Goal: Task Accomplishment & Management: Manage account settings

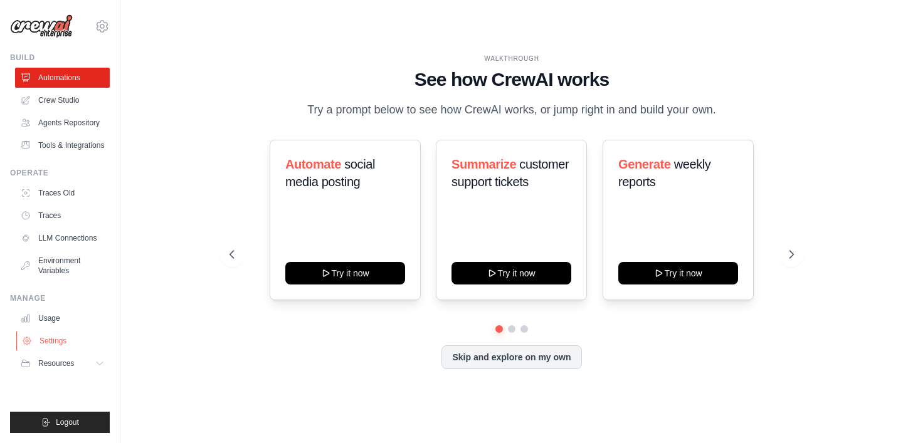
click at [56, 341] on link "Settings" at bounding box center [63, 341] width 95 height 20
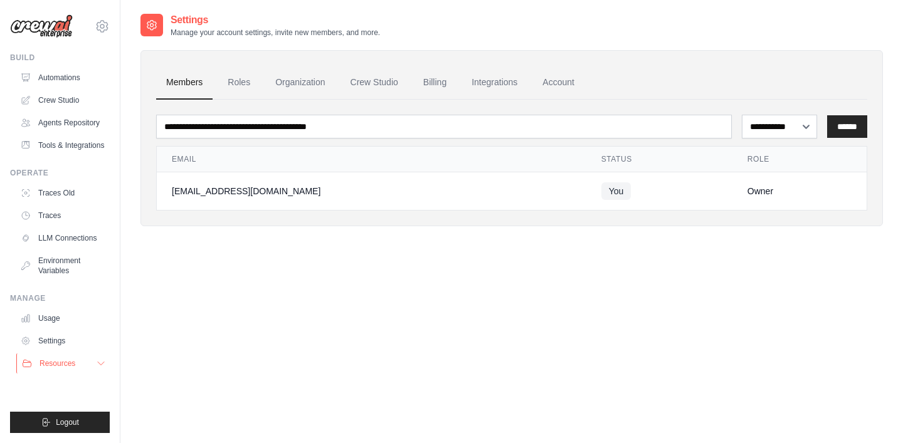
click at [55, 360] on span "Resources" at bounding box center [58, 364] width 36 height 10
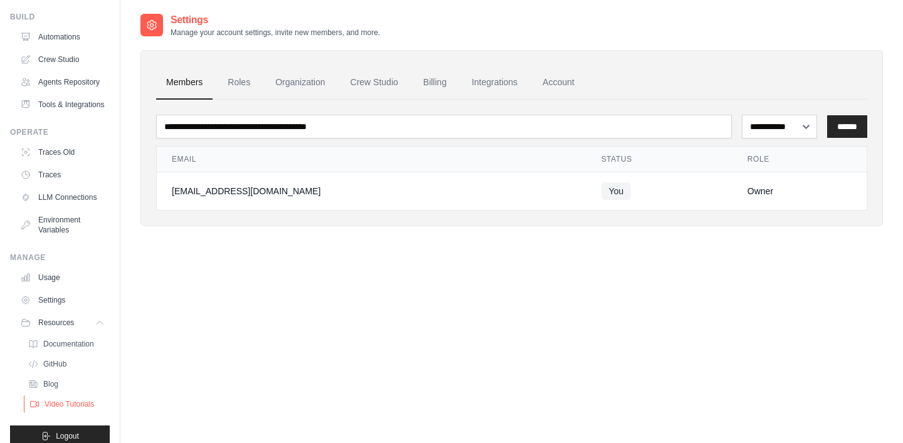
scroll to position [55, 0]
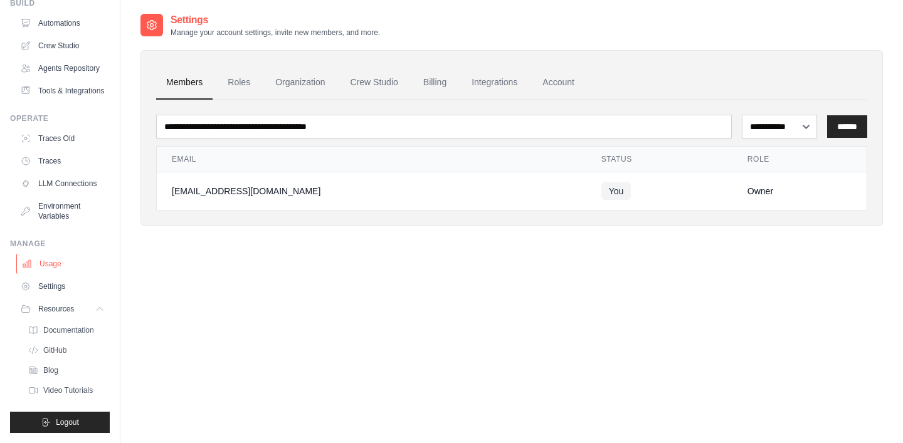
click at [42, 267] on link "Usage" at bounding box center [63, 264] width 95 height 20
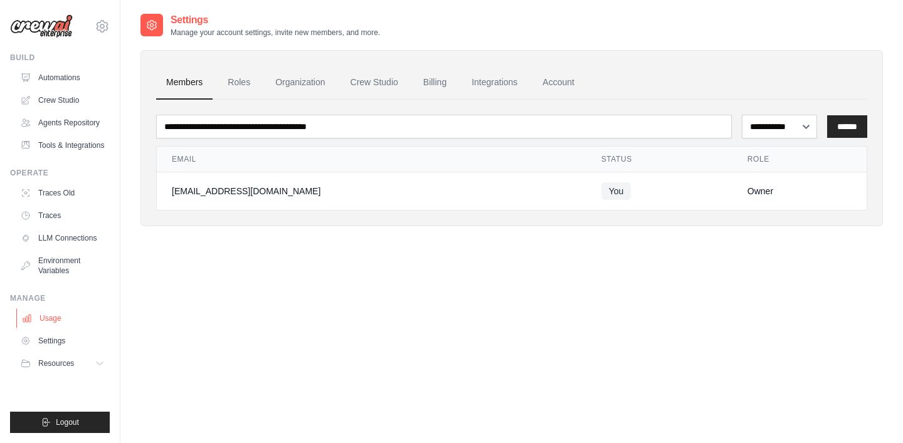
scroll to position [0, 0]
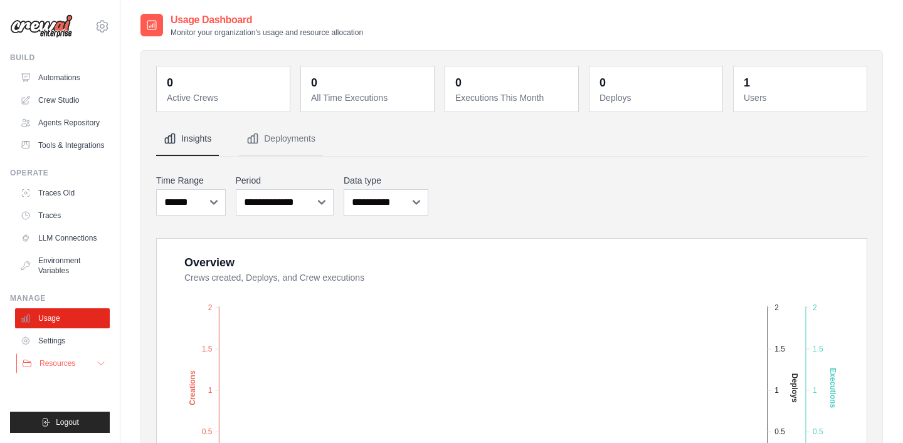
click at [79, 359] on button "Resources" at bounding box center [63, 364] width 95 height 20
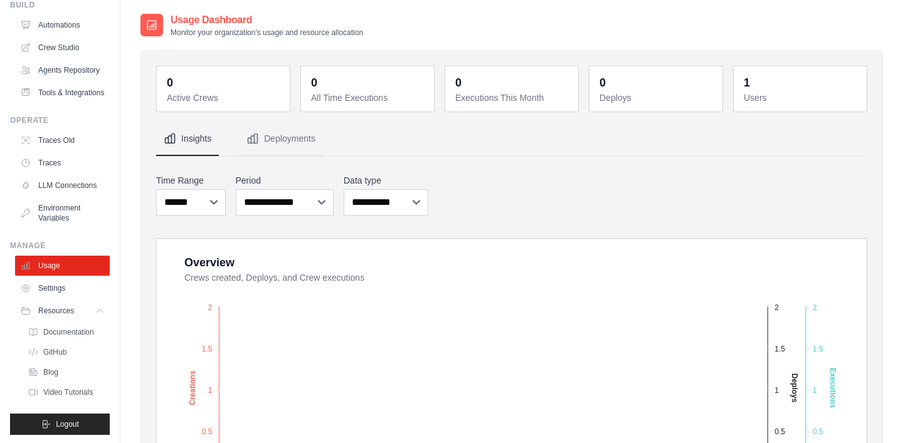
scroll to position [55, 0]
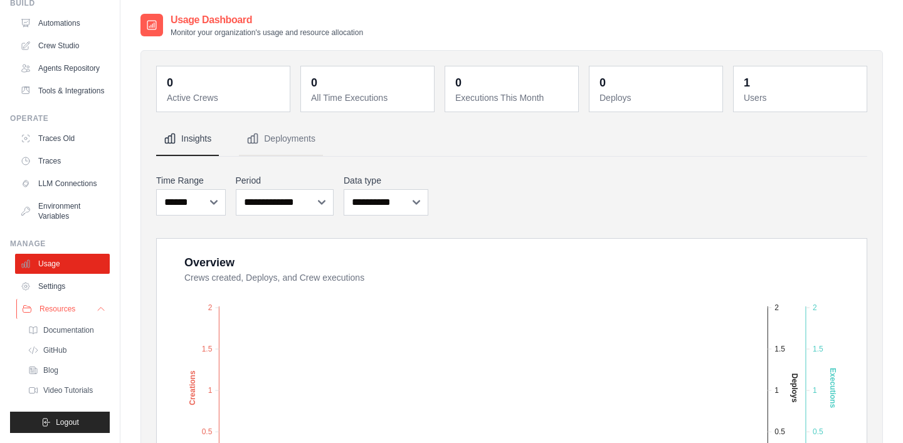
click at [95, 310] on button "Resources" at bounding box center [63, 309] width 95 height 20
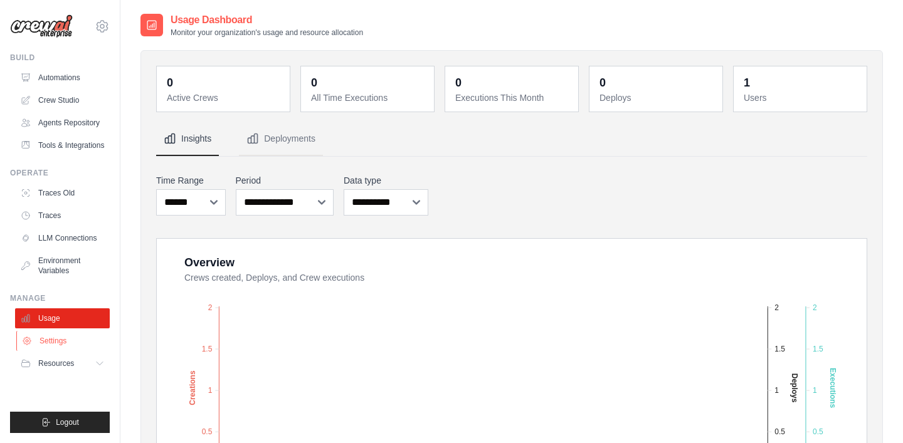
click at [50, 339] on link "Settings" at bounding box center [63, 341] width 95 height 20
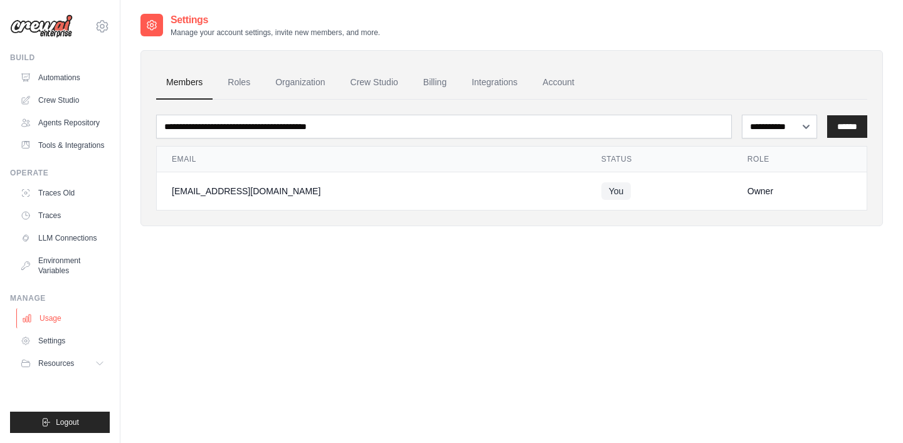
click at [48, 318] on link "Usage" at bounding box center [63, 319] width 95 height 20
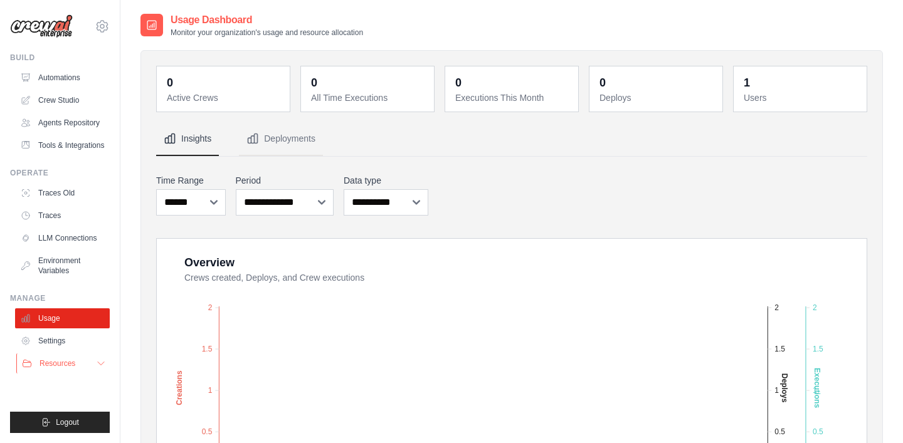
click at [68, 364] on span "Resources" at bounding box center [58, 364] width 36 height 10
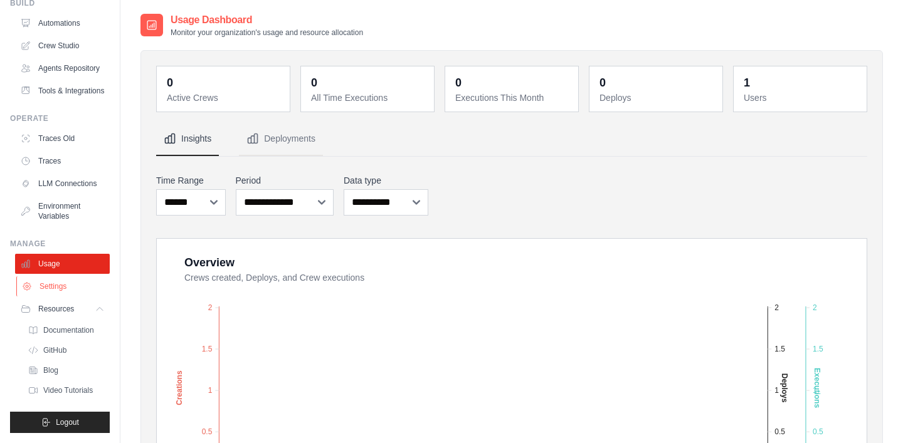
click at [50, 282] on link "Settings" at bounding box center [63, 287] width 95 height 20
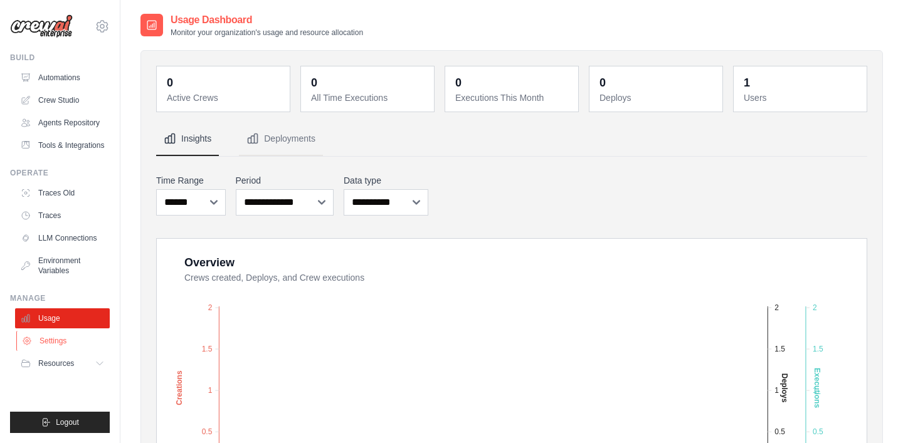
scroll to position [0, 0]
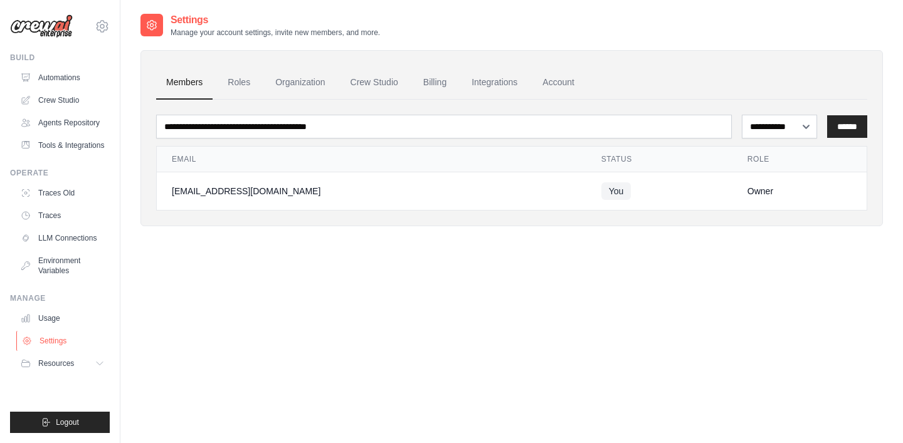
click at [55, 344] on link "Settings" at bounding box center [63, 341] width 95 height 20
click at [434, 86] on link "Billing" at bounding box center [434, 83] width 43 height 34
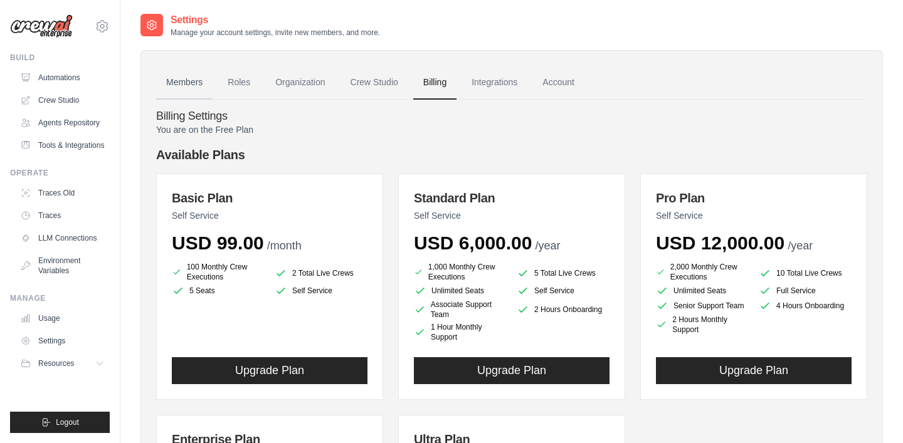
click at [179, 77] on link "Members" at bounding box center [184, 83] width 56 height 34
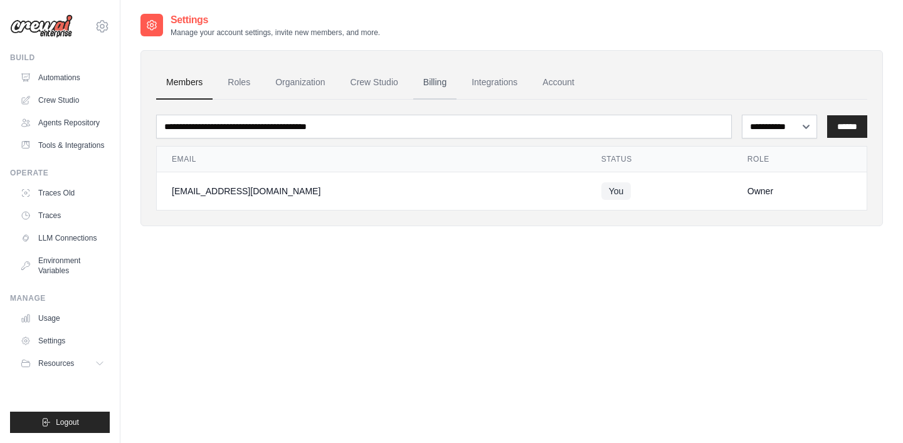
click at [441, 83] on link "Billing" at bounding box center [434, 83] width 43 height 34
